Goal: Use online tool/utility: Utilize a website feature to perform a specific function

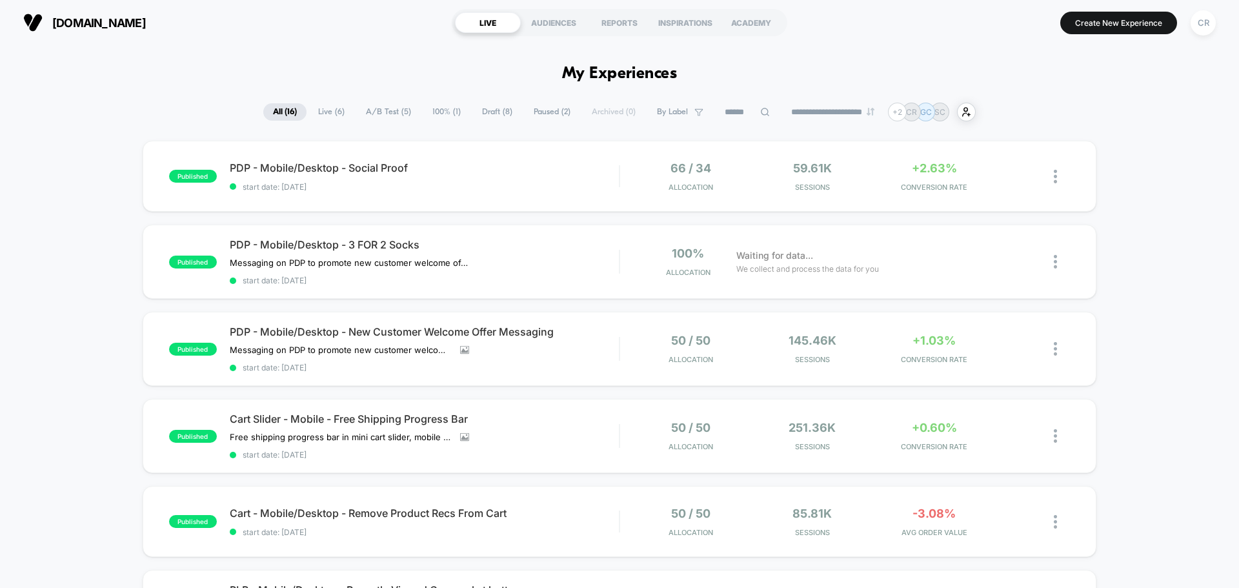
click at [391, 105] on span "A/B Test ( 5 )" at bounding box center [388, 111] width 65 height 17
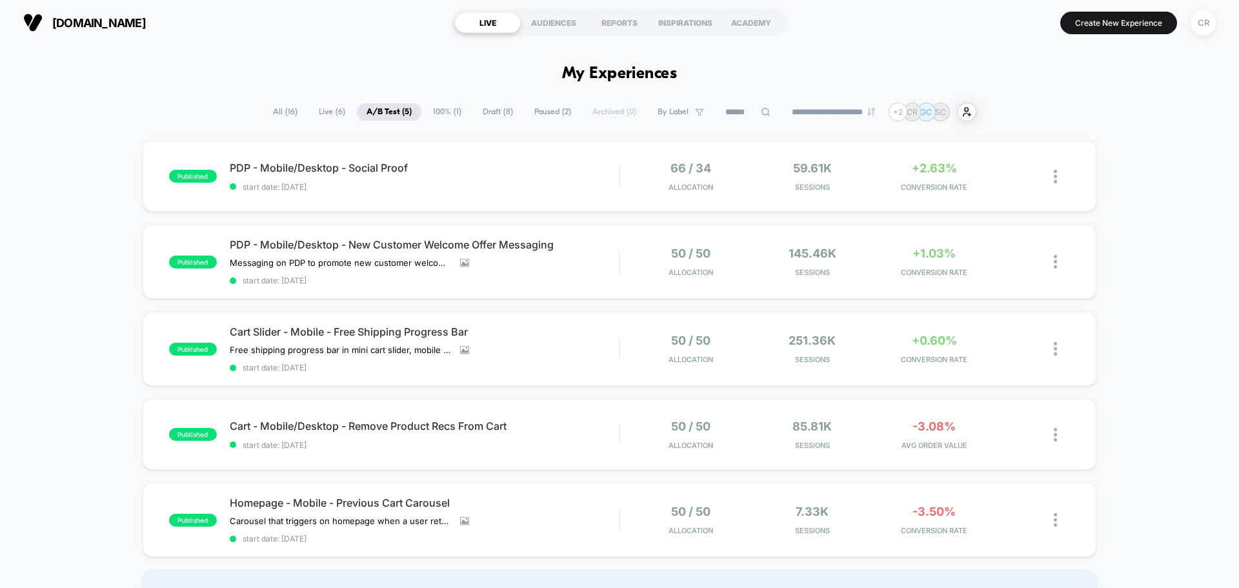
click at [474, 113] on span "Draft ( 8 )" at bounding box center [498, 111] width 50 height 17
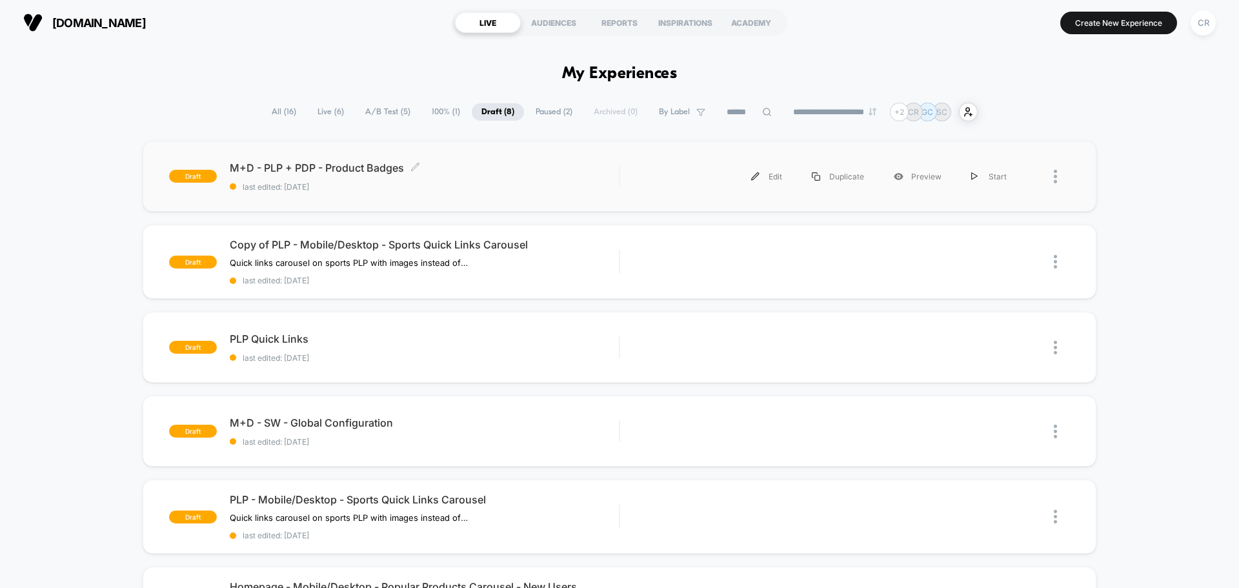
click at [373, 166] on span "M+D - PLP + PDP - Product Badges Click to edit experience details" at bounding box center [424, 167] width 389 height 13
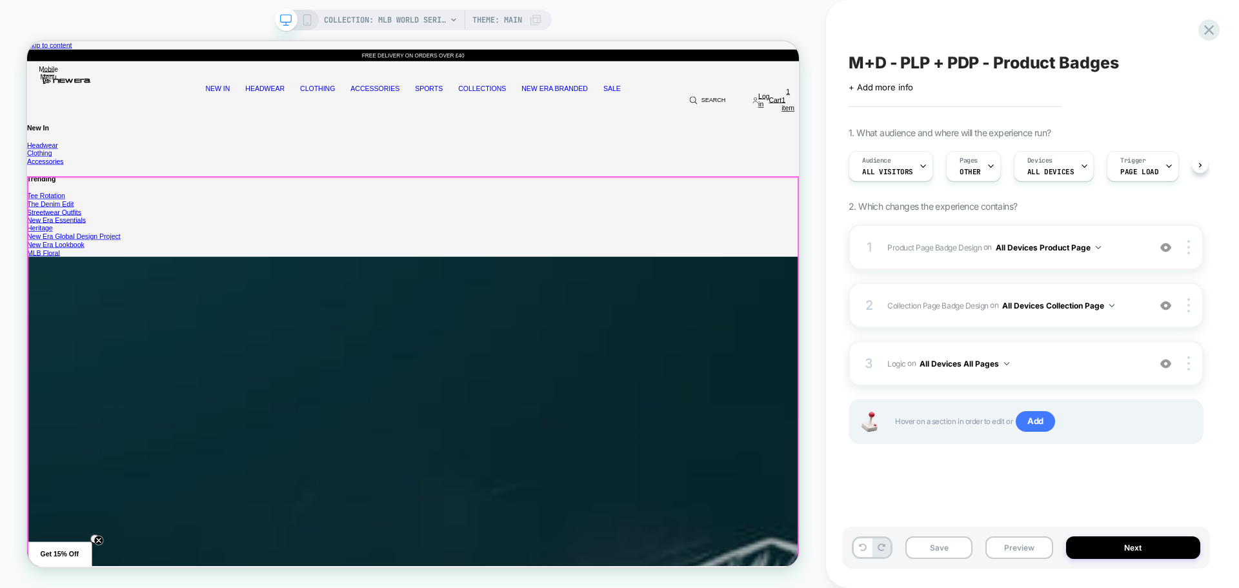
scroll to position [0, 1]
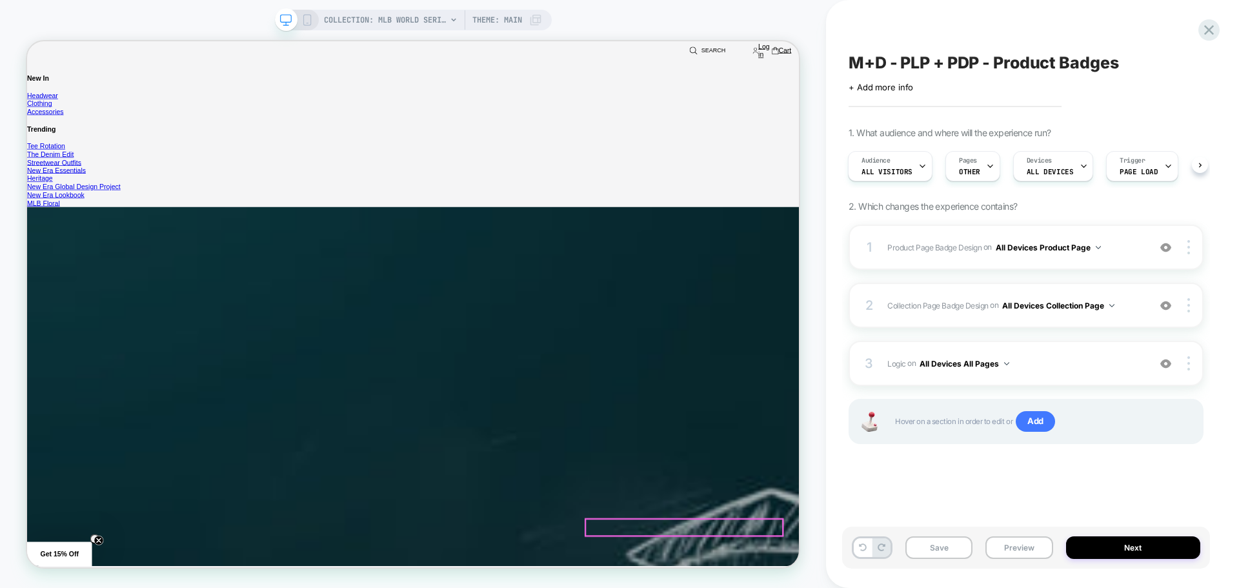
scroll to position [903, 0]
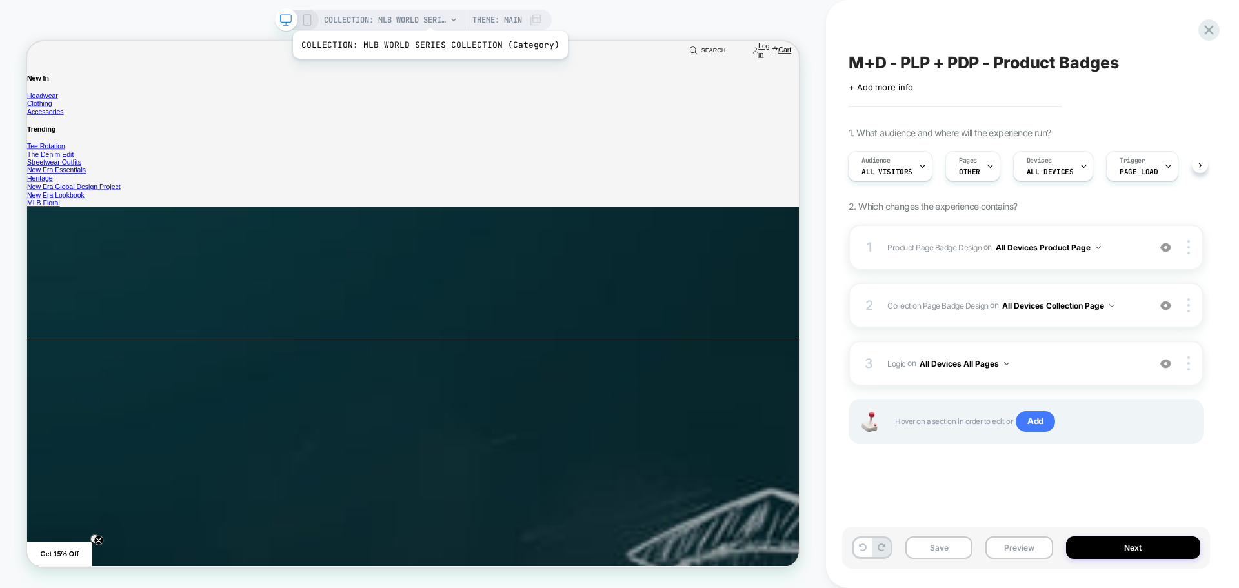
click at [427, 15] on span "COLLECTION: MLB WORLD SERIES COLLECTION (Category)" at bounding box center [385, 20] width 123 height 21
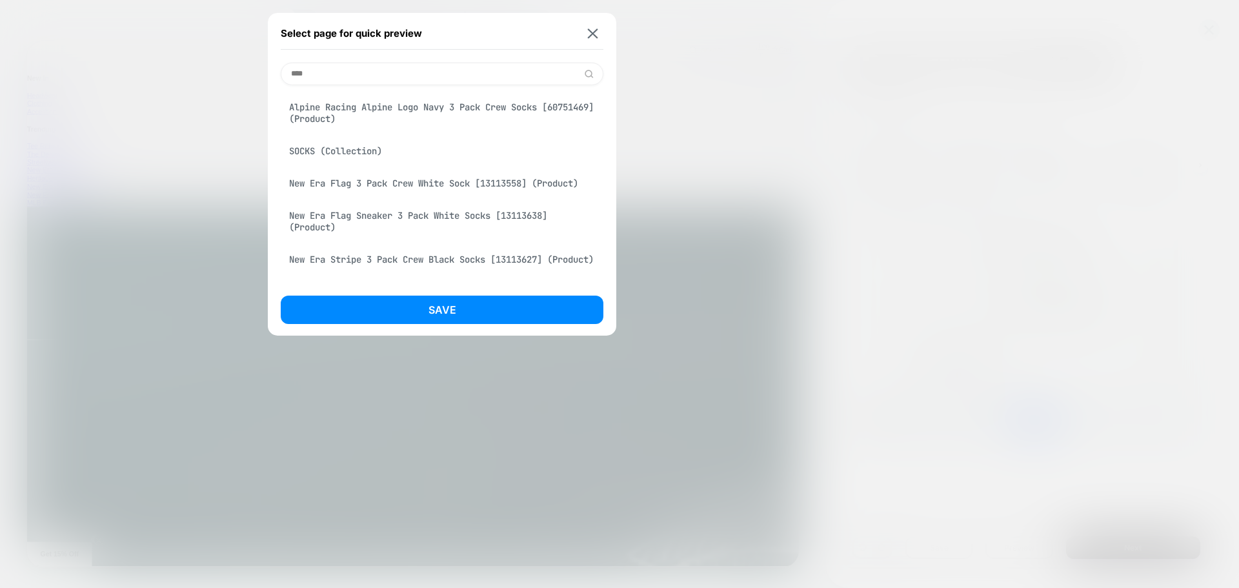
type input "****"
click at [396, 146] on div "SOCKS (Collection)" at bounding box center [442, 151] width 323 height 25
click at [446, 317] on button "Save" at bounding box center [442, 310] width 323 height 28
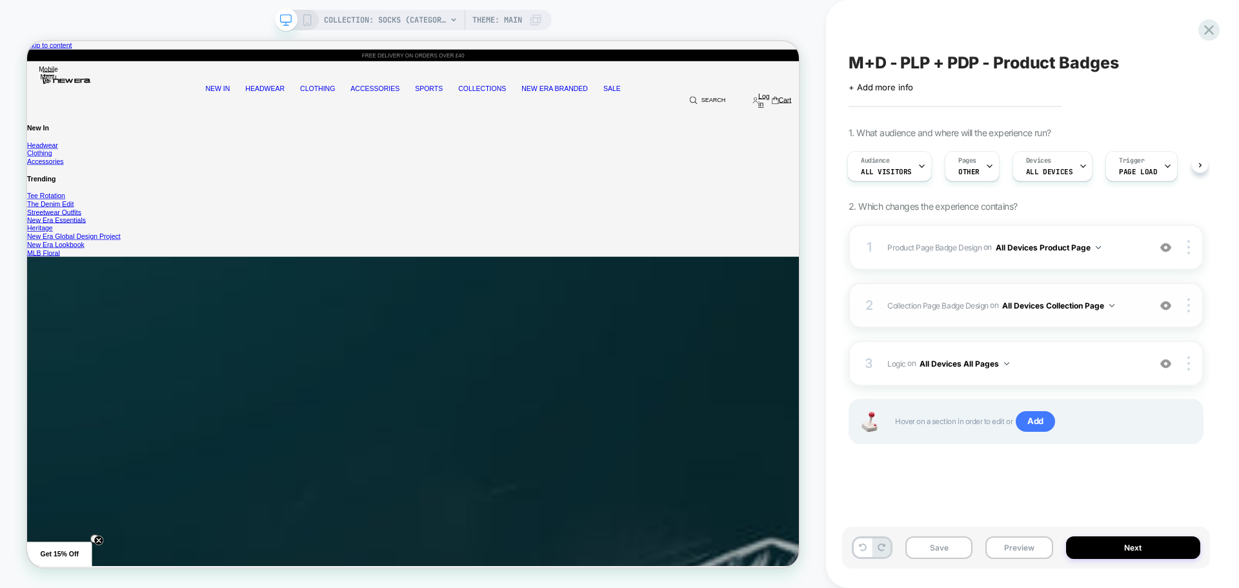
scroll to position [0, 0]
click at [314, 22] on div "COLLECTION: SOCKS (Category) Theme: MAIN" at bounding box center [413, 20] width 277 height 21
click at [300, 13] on div "COLLECTION: SOCKS (Category) Theme: MAIN" at bounding box center [413, 20] width 277 height 21
click at [302, 17] on icon at bounding box center [307, 20] width 12 height 12
click at [324, 17] on span "COLLECTION: SOCKS (Category)" at bounding box center [385, 20] width 123 height 21
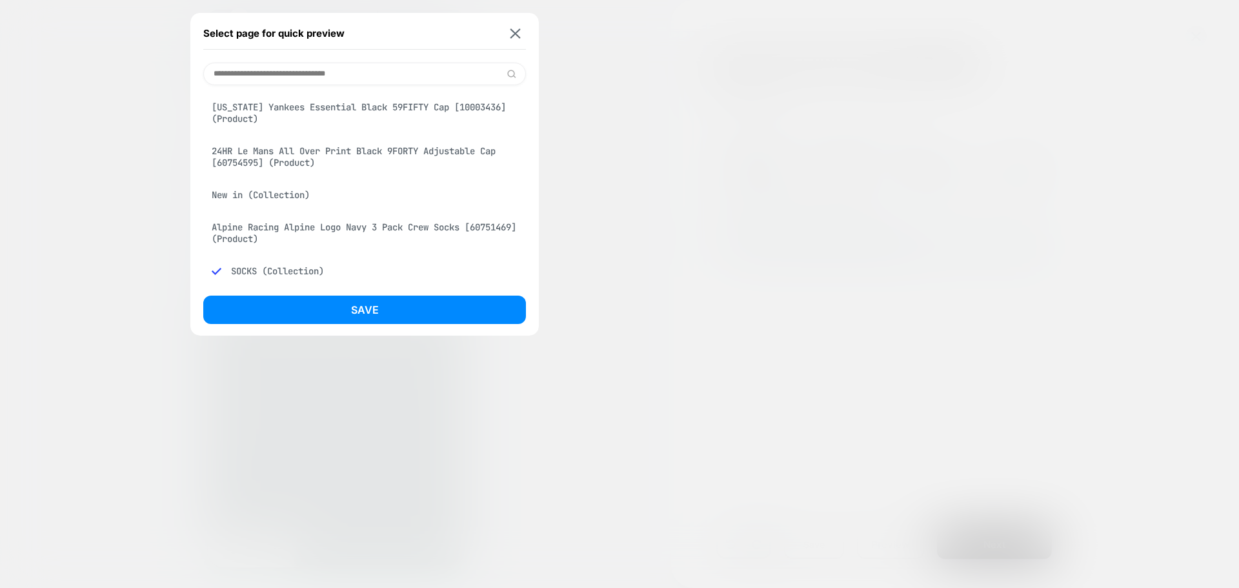
click at [514, 34] on div "COLLECTION: SOCKS (Category) Select page for quick preview [US_STATE] Yankees E…" at bounding box center [619, 294] width 1239 height 588
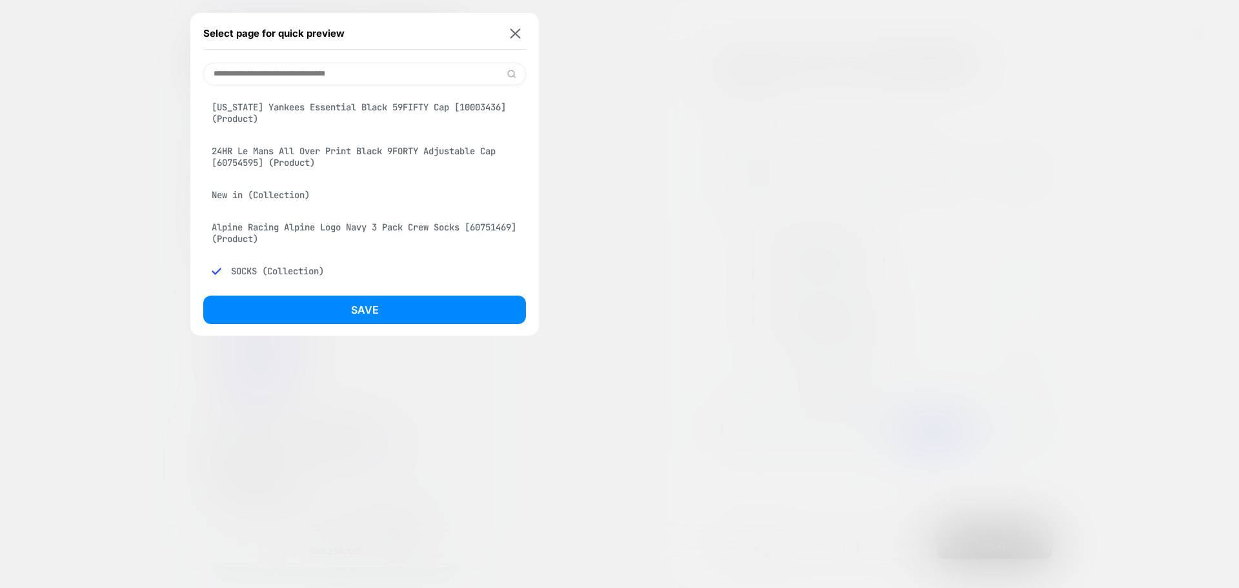
scroll to position [0, 1]
